Goal: Find specific page/section: Find specific page/section

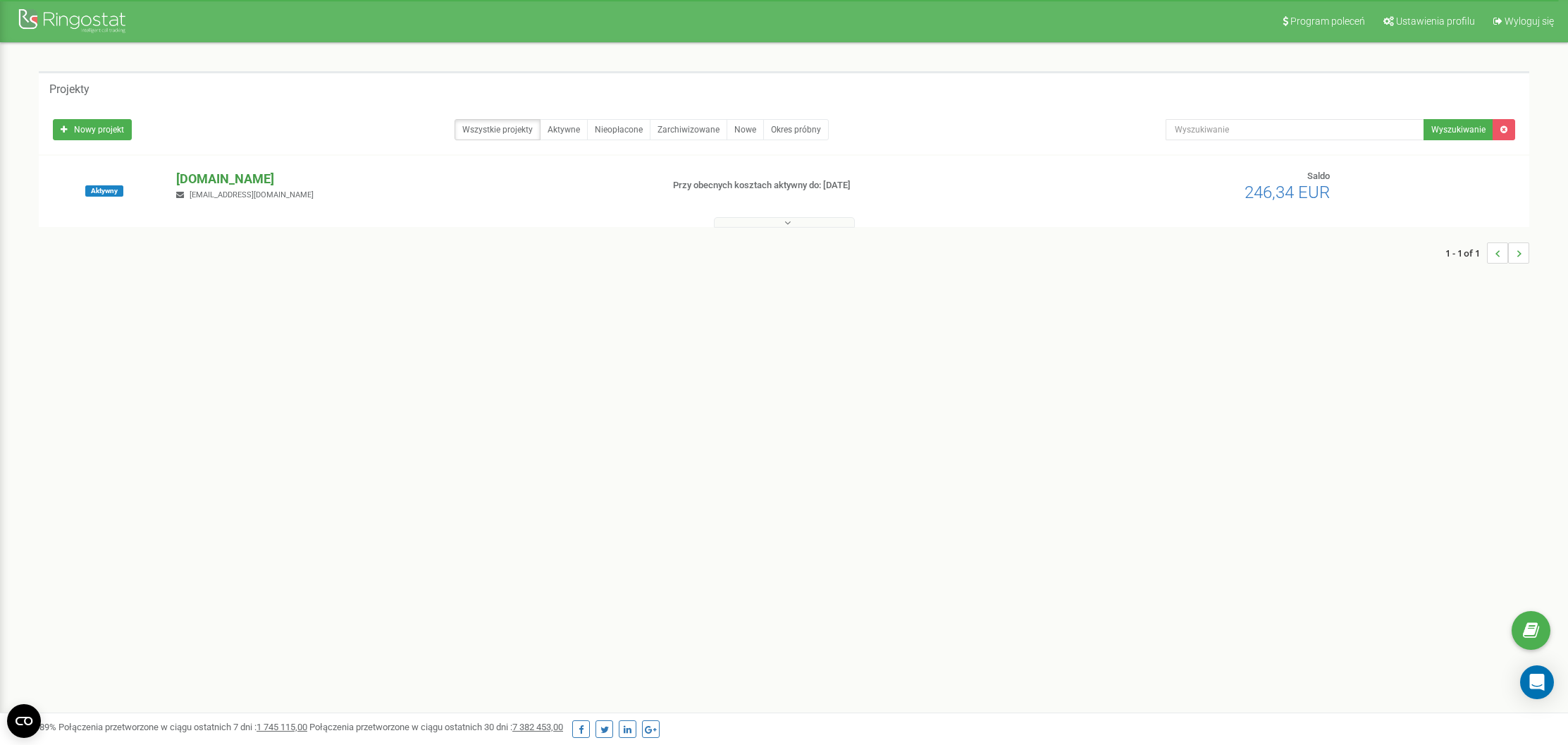
click at [243, 175] on p "[DOMAIN_NAME]" at bounding box center [413, 179] width 473 height 18
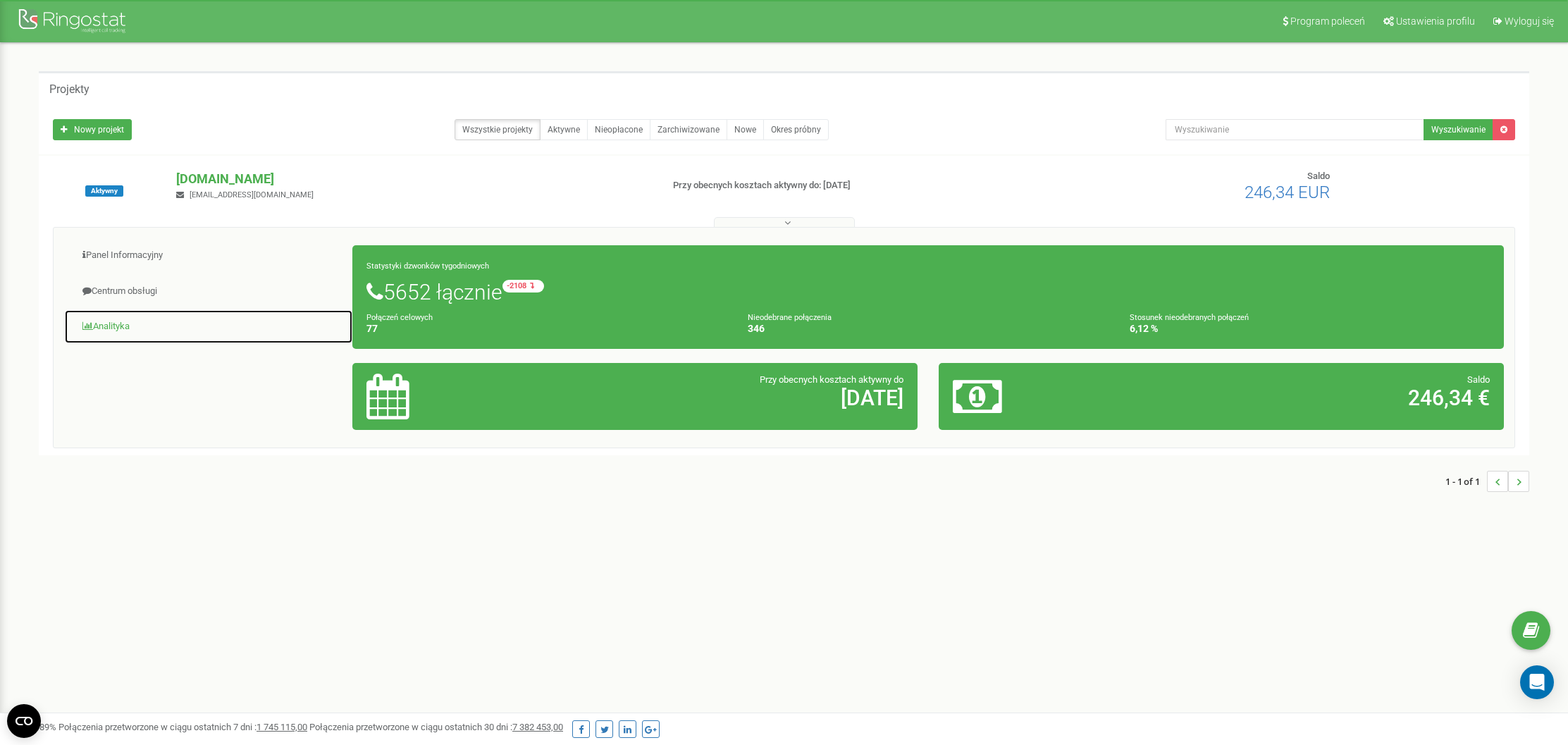
click at [114, 322] on link "Analityka" at bounding box center [208, 327] width 289 height 35
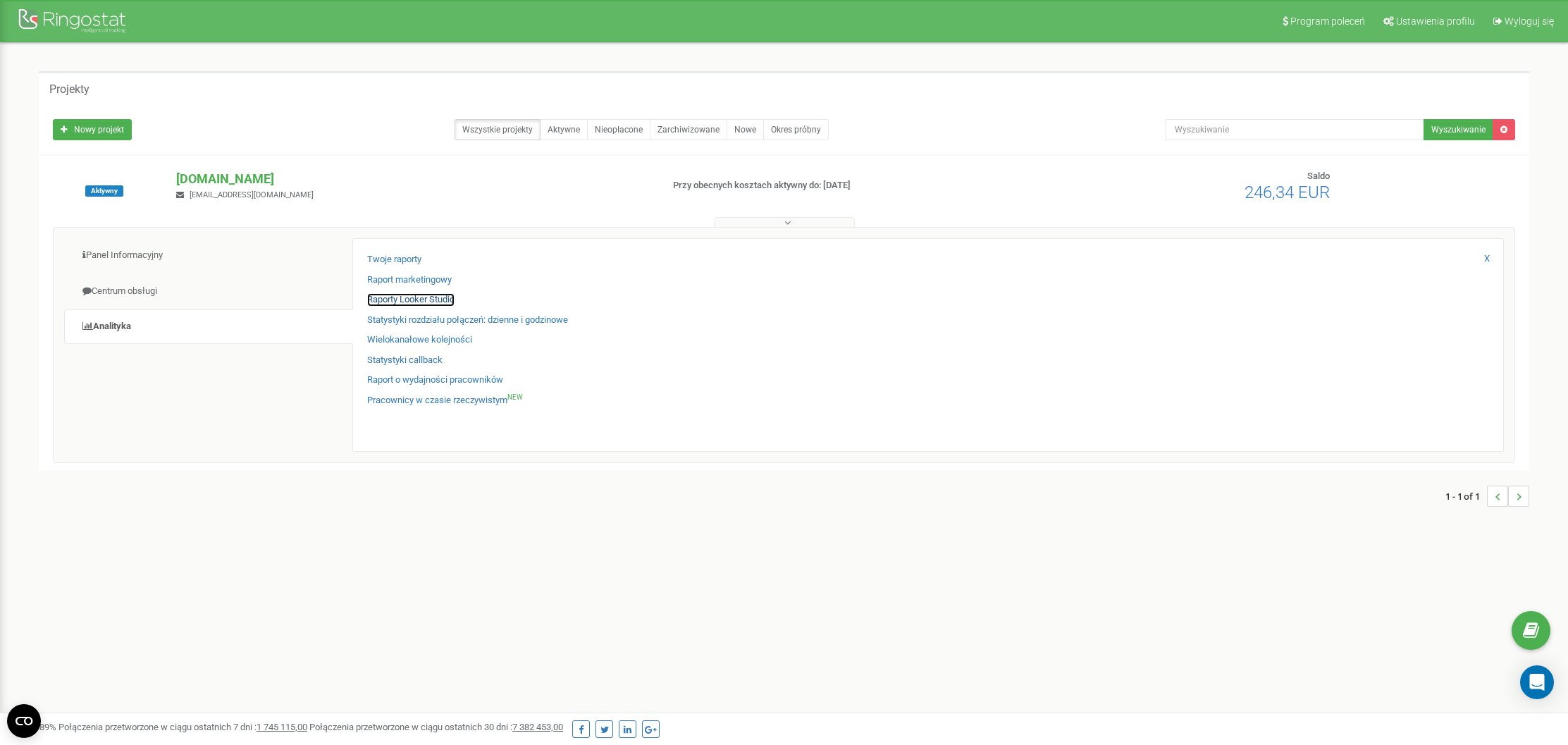
click at [409, 304] on link "Raporty Looker Studio" at bounding box center [410, 300] width 87 height 14
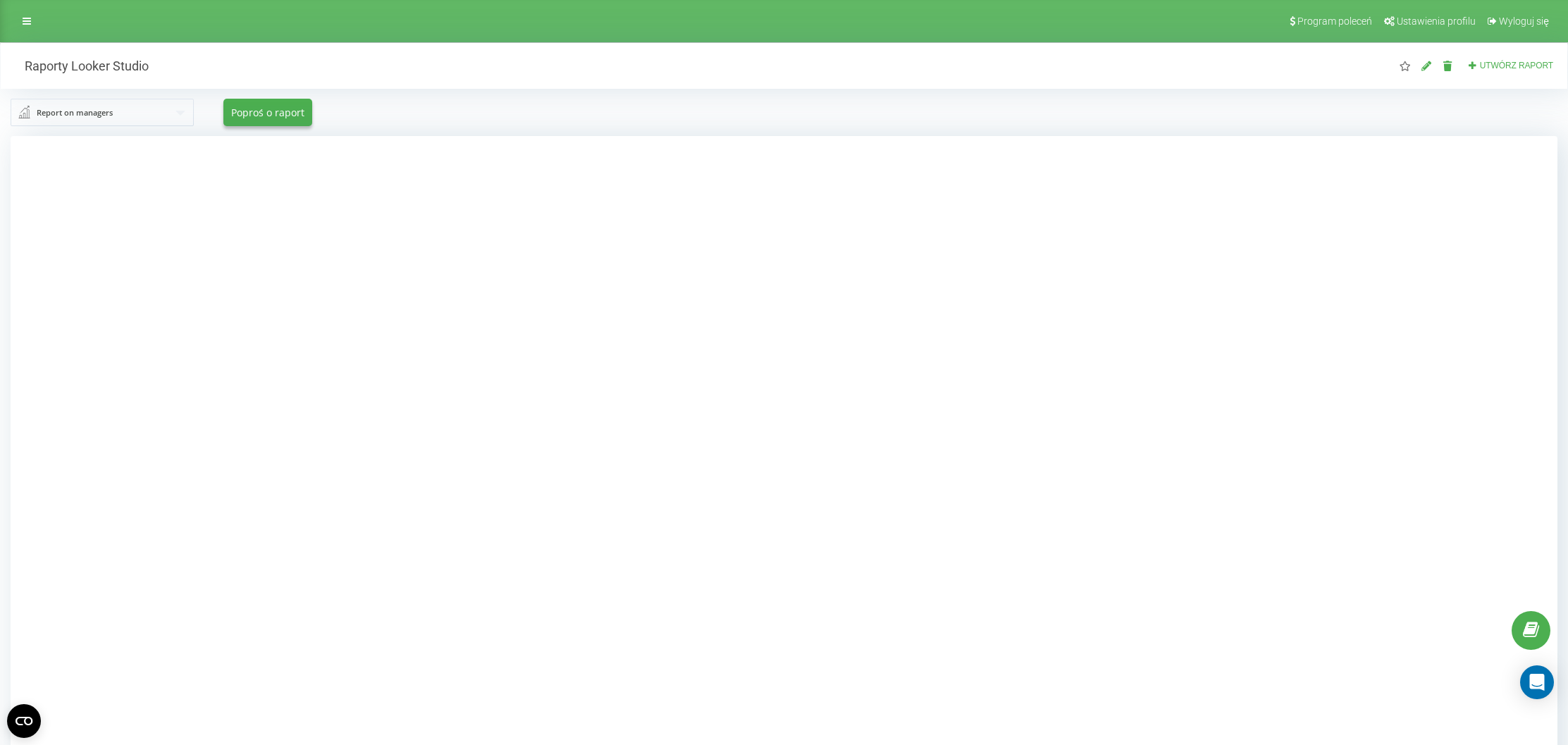
click at [400, 209] on div at bounding box center [784, 508] width 1547 height 745
